Goal: Information Seeking & Learning: Check status

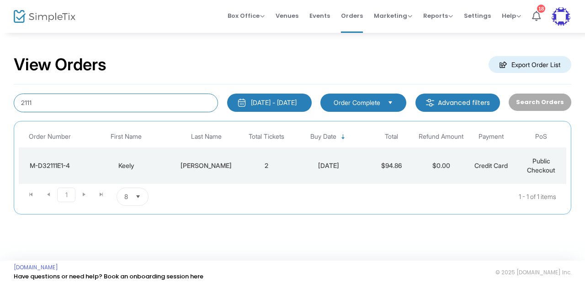
drag, startPoint x: 63, startPoint y: 102, endPoint x: 0, endPoint y: 111, distance: 63.1
click at [0, 111] on div "View Orders Export Order List 2111 9/13/2025 - 10/13/2025 Last 30 Days Today Ye…" at bounding box center [292, 139] width 585 height 215
paste input "melissabethgarcia@yahoo.com"
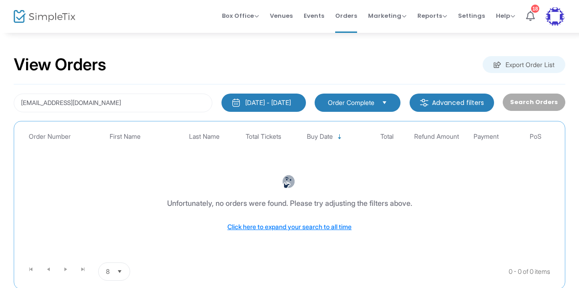
click at [372, 103] on span "Order Complete" at bounding box center [351, 102] width 47 height 9
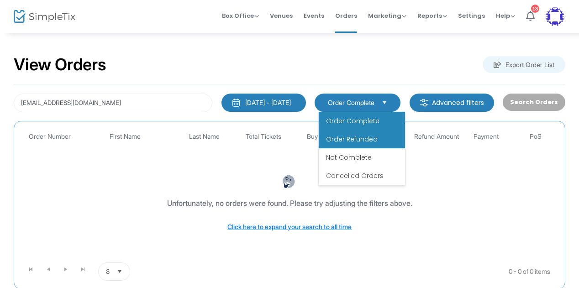
click at [364, 140] on span "Order Refunded" at bounding box center [352, 139] width 52 height 9
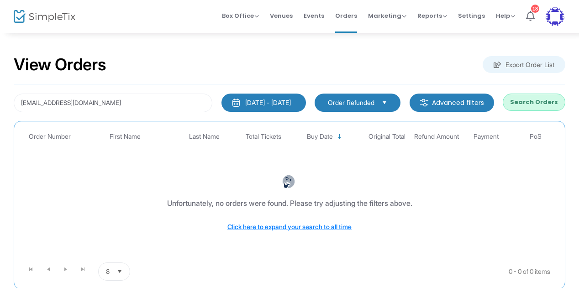
click at [540, 104] on button "Search Orders" at bounding box center [534, 102] width 63 height 17
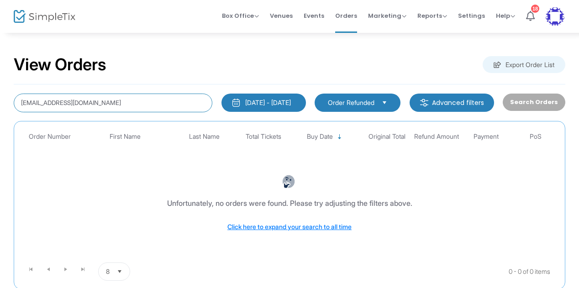
drag, startPoint x: 129, startPoint y: 103, endPoint x: 6, endPoint y: 106, distance: 122.4
click at [6, 106] on div "View Orders Export Order List melissabethgarcia@yahoo.com 9/13/2025 - 10/13/202…" at bounding box center [289, 177] width 579 height 290
paste input "M-F58C65F6-C"
type input "M-F58C65F6-C"
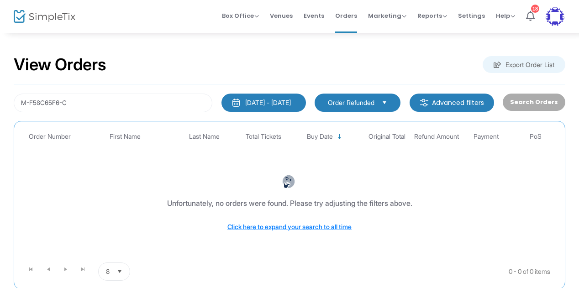
click at [346, 103] on span "Order Refunded" at bounding box center [351, 102] width 47 height 9
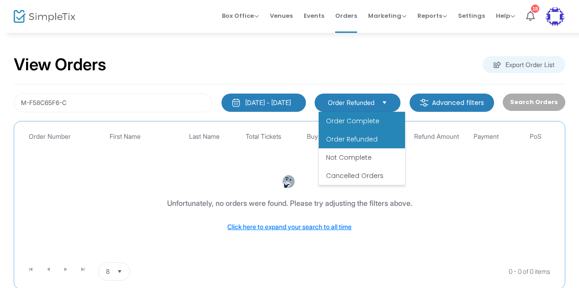
click at [354, 129] on li "Order Complete" at bounding box center [362, 121] width 86 height 18
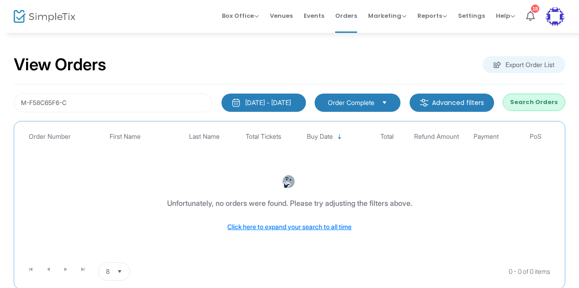
click at [543, 104] on button "Search Orders" at bounding box center [534, 102] width 63 height 17
click at [300, 99] on button "[DATE] - [DATE]" at bounding box center [264, 103] width 84 height 18
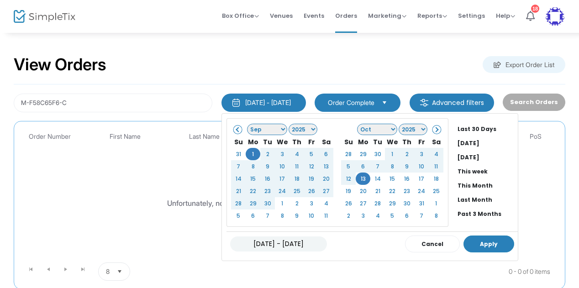
click at [476, 243] on button "Apply" at bounding box center [489, 244] width 51 height 17
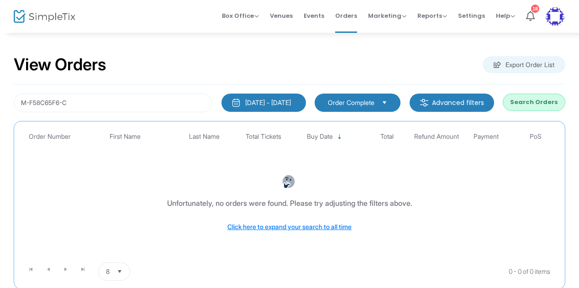
click at [375, 100] on span "Order Complete" at bounding box center [351, 102] width 47 height 9
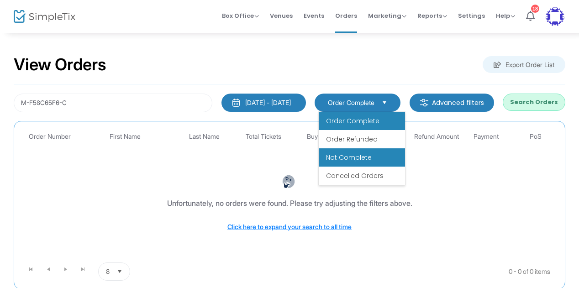
click at [355, 156] on span "Not Complete" at bounding box center [349, 157] width 46 height 9
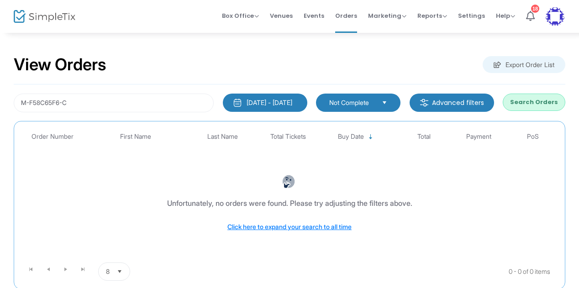
click at [378, 108] on kendo-dropdownlist "Not Complete" at bounding box center [358, 103] width 84 height 18
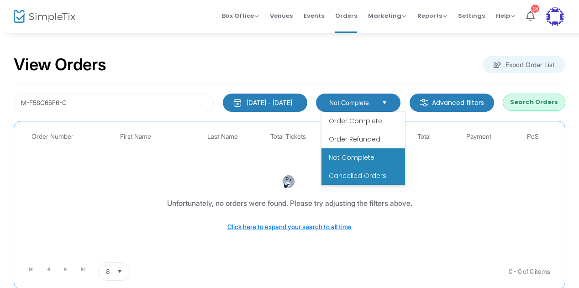
click at [359, 177] on span "Cancelled Orders" at bounding box center [358, 175] width 58 height 9
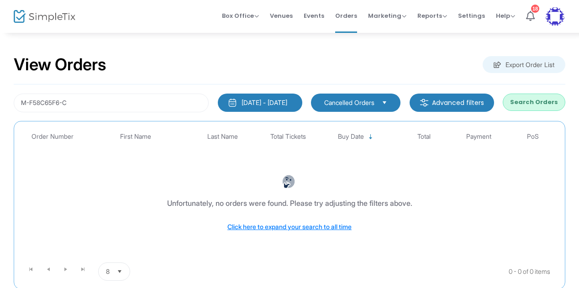
click at [360, 101] on span "Cancelled Orders" at bounding box center [349, 102] width 50 height 9
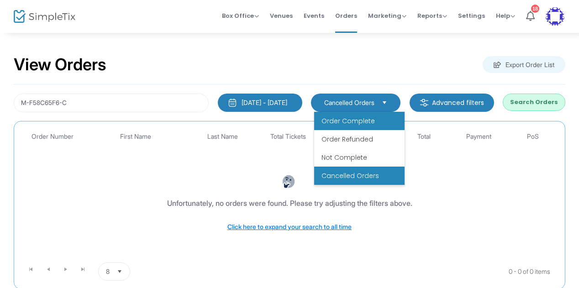
click at [335, 121] on span "Order Complete" at bounding box center [348, 120] width 53 height 9
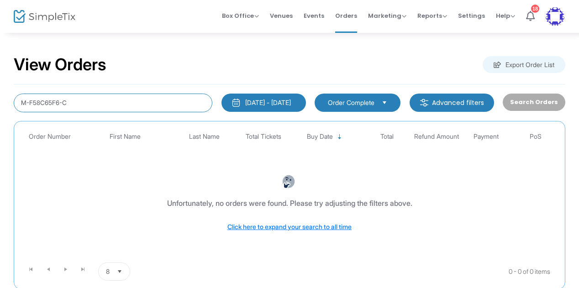
click at [89, 110] on input "M-F58C65F6-C" at bounding box center [113, 103] width 199 height 19
drag, startPoint x: 90, startPoint y: 104, endPoint x: 0, endPoint y: 102, distance: 90.5
click at [0, 102] on div "View Orders Export Order List M-F58C65F6-C [DATE] - [DATE] Last 30 Days [DATE] …" at bounding box center [289, 177] width 579 height 290
click at [272, 102] on div "[DATE] - [DATE]" at bounding box center [268, 102] width 46 height 9
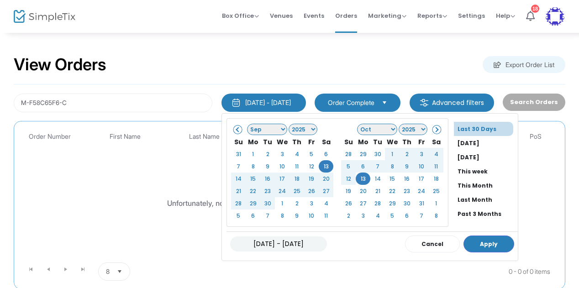
click at [236, 130] on span at bounding box center [238, 129] width 5 height 5
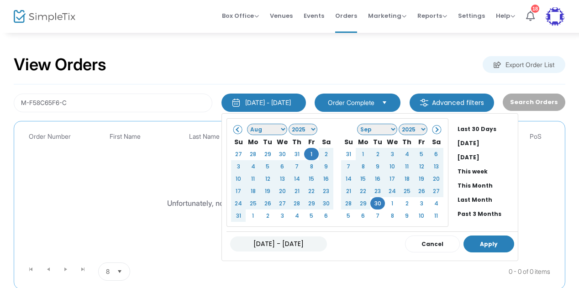
click at [474, 238] on button "Apply" at bounding box center [489, 244] width 51 height 17
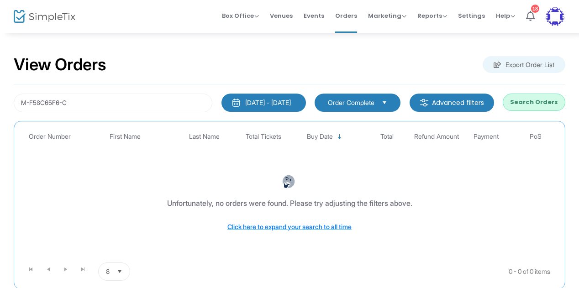
click at [278, 104] on div "[DATE] - [DATE]" at bounding box center [268, 102] width 46 height 9
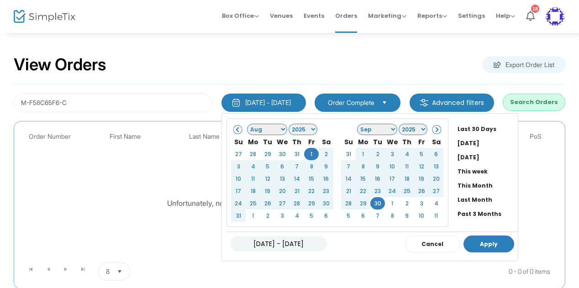
click at [433, 129] on span at bounding box center [435, 129] width 5 height 5
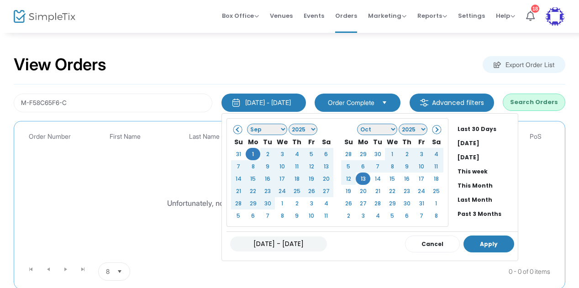
click at [470, 237] on button "Apply" at bounding box center [489, 244] width 51 height 17
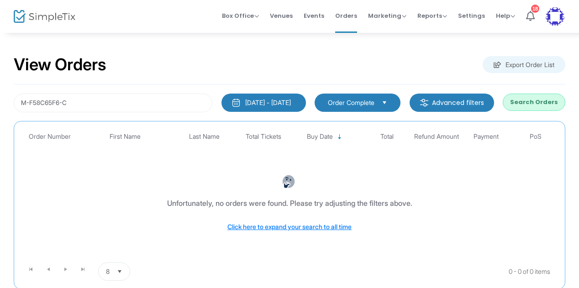
click at [374, 100] on span "Order Complete" at bounding box center [351, 102] width 47 height 9
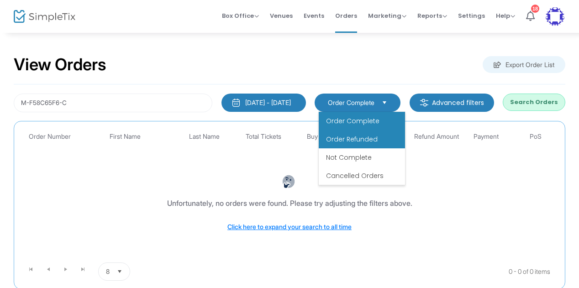
click at [354, 136] on span "Order Refunded" at bounding box center [352, 139] width 52 height 9
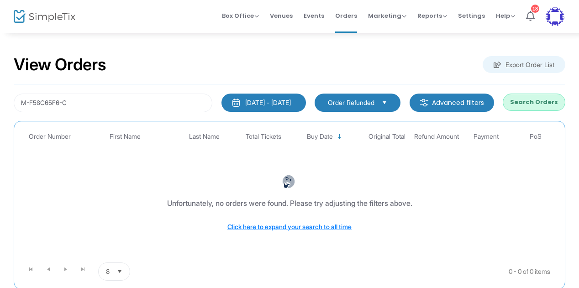
click at [538, 100] on button "Search Orders" at bounding box center [534, 102] width 63 height 17
click at [388, 105] on span "Select" at bounding box center [384, 102] width 15 height 15
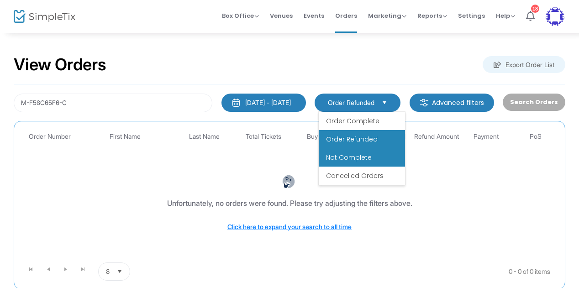
click at [359, 159] on span "Not Complete" at bounding box center [349, 157] width 46 height 9
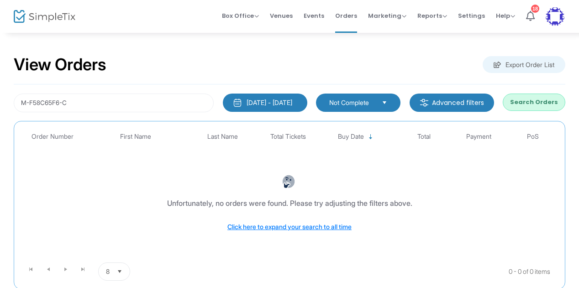
click at [536, 99] on button "Search Orders" at bounding box center [534, 102] width 63 height 17
click at [366, 105] on span "Not Complete" at bounding box center [351, 102] width 45 height 9
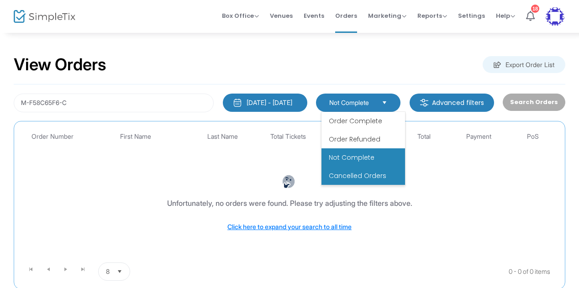
click at [349, 177] on span "Cancelled Orders" at bounding box center [358, 175] width 58 height 9
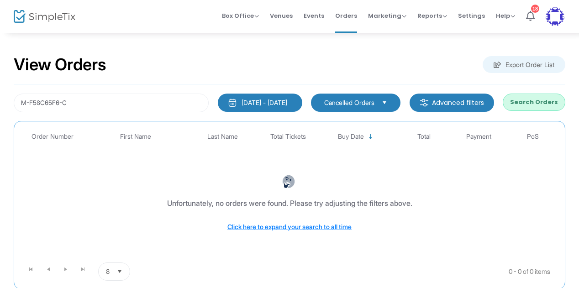
click at [547, 95] on button "Search Orders" at bounding box center [534, 102] width 63 height 17
